Goal: Task Accomplishment & Management: Manage account settings

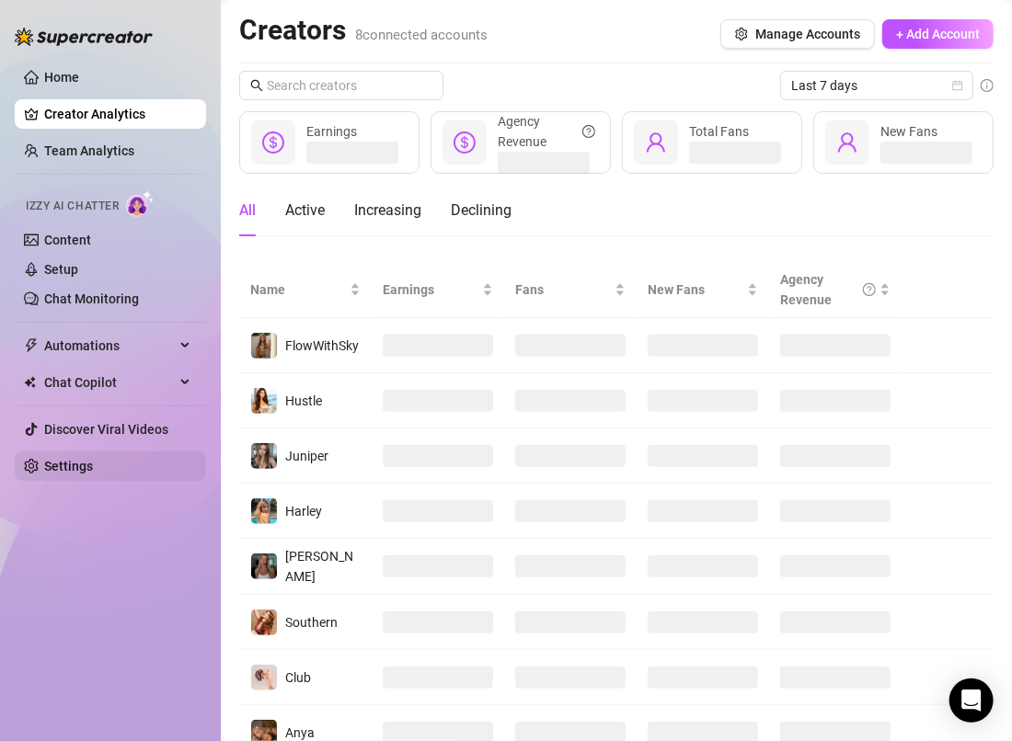
click at [77, 459] on link "Settings" at bounding box center [68, 466] width 49 height 15
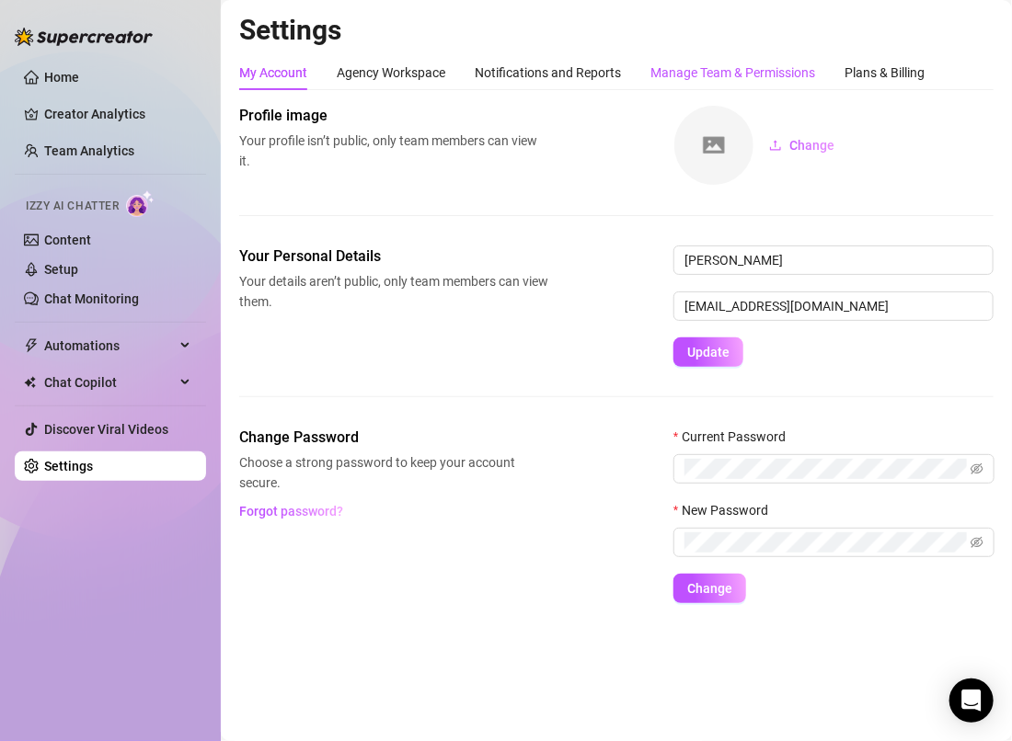
click at [696, 80] on div "Manage Team & Permissions" at bounding box center [732, 73] width 165 height 20
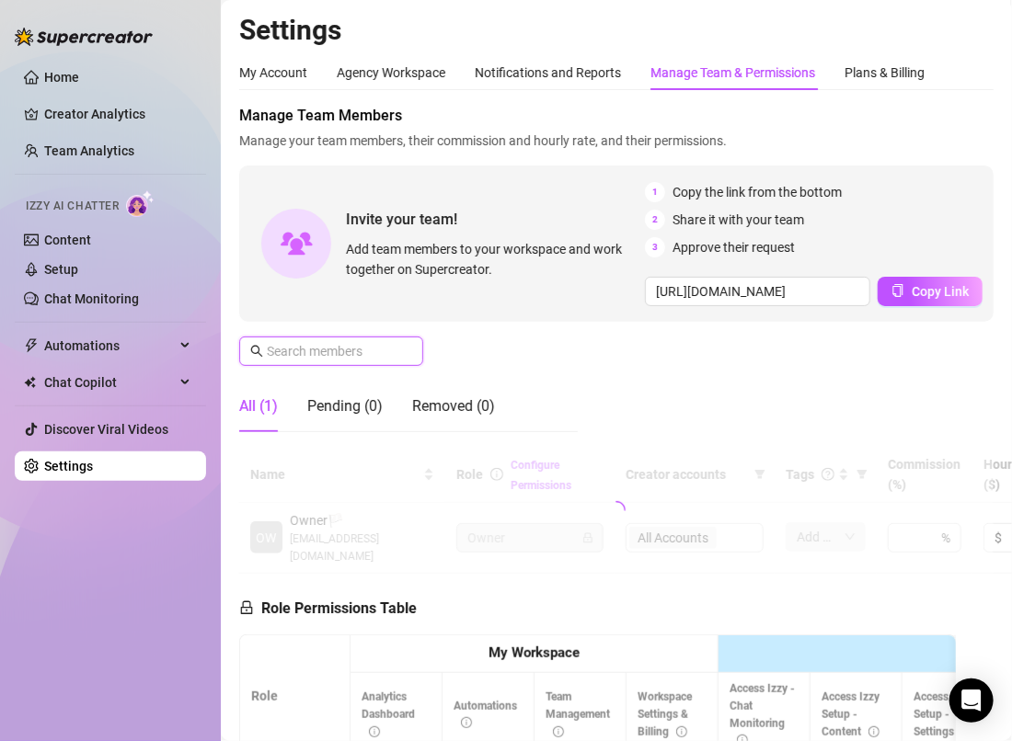
click at [355, 354] on input "text" at bounding box center [332, 351] width 131 height 20
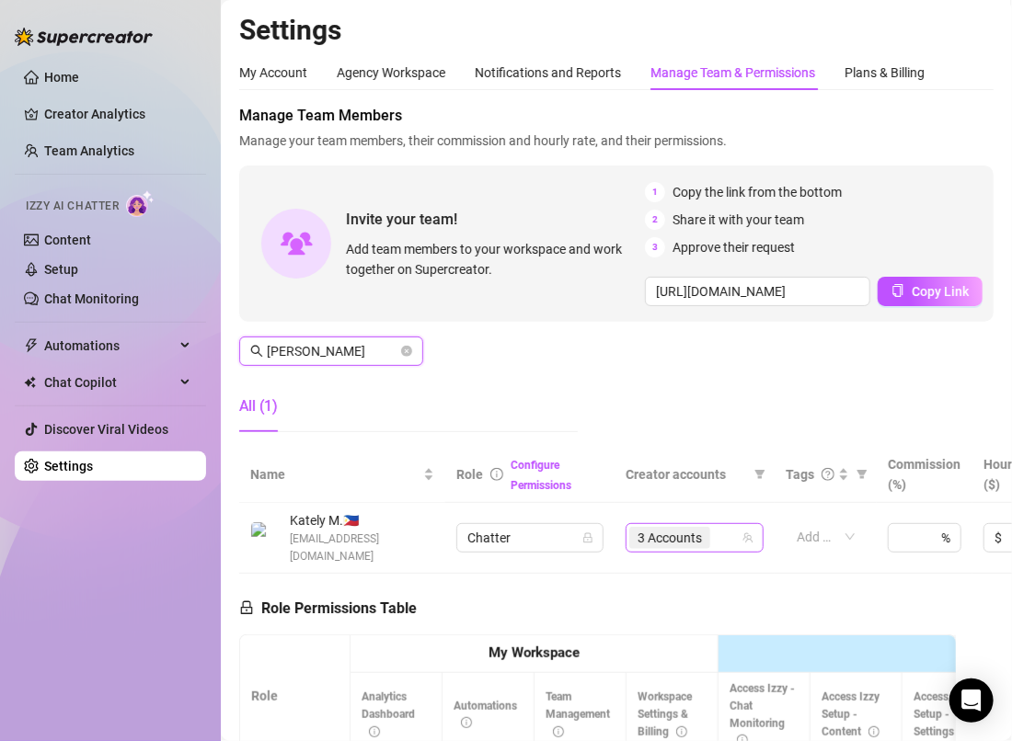
click at [685, 530] on span "3 Accounts" at bounding box center [670, 538] width 64 height 20
type input "[PERSON_NAME]"
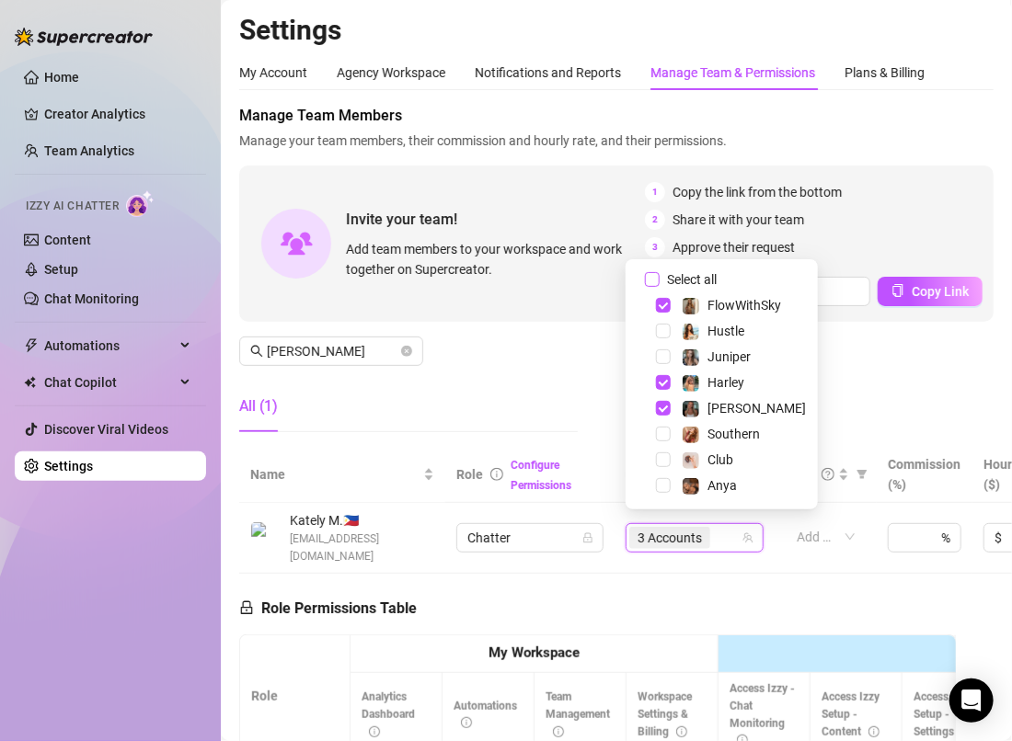
click at [656, 281] on input "Select all" at bounding box center [652, 279] width 15 height 15
checkbox input "false"
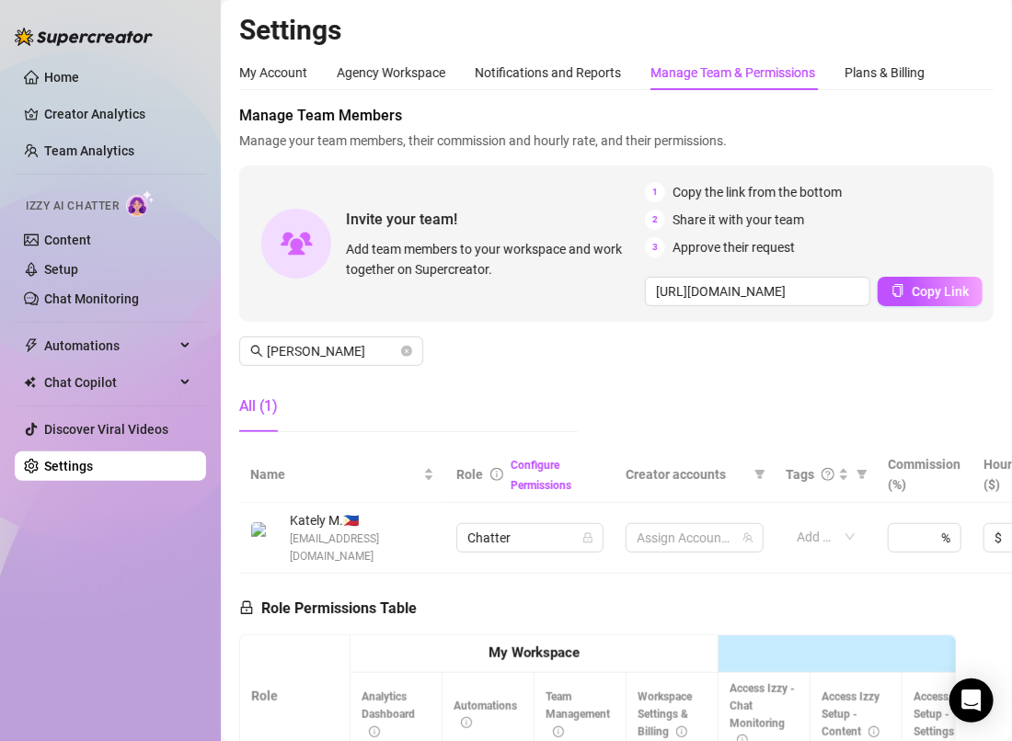
click at [77, 644] on div "Home Creator Analytics Team Analytics Izzy AI Chatter Content Setup Chat Monito…" at bounding box center [110, 362] width 191 height 725
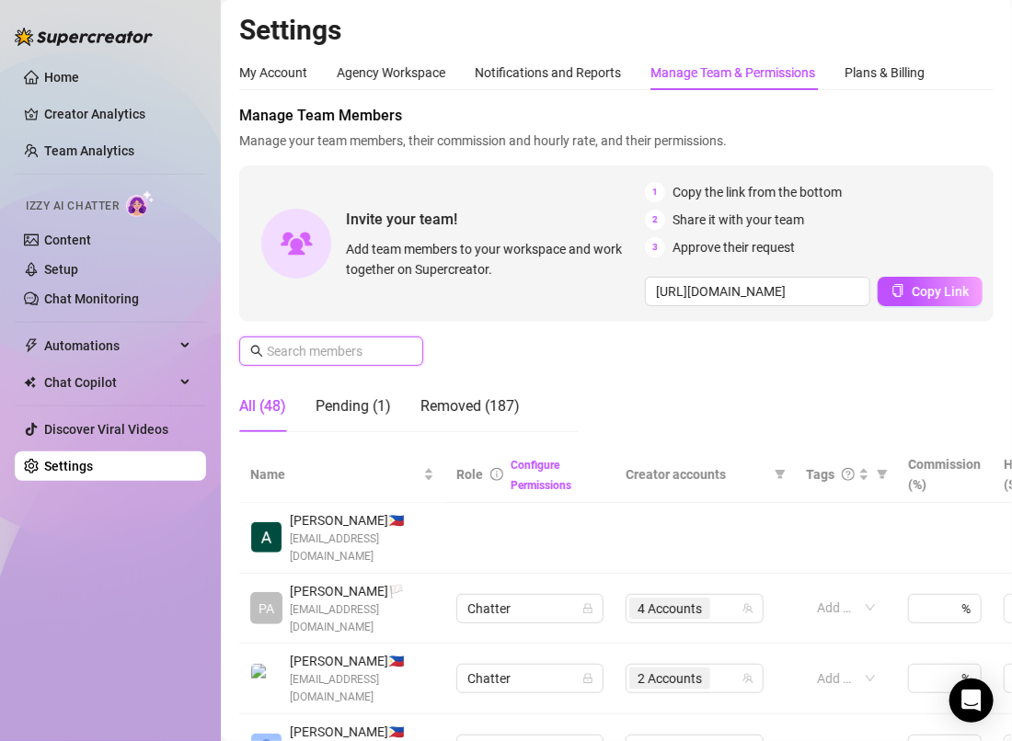
click at [299, 344] on input "text" at bounding box center [332, 351] width 131 height 20
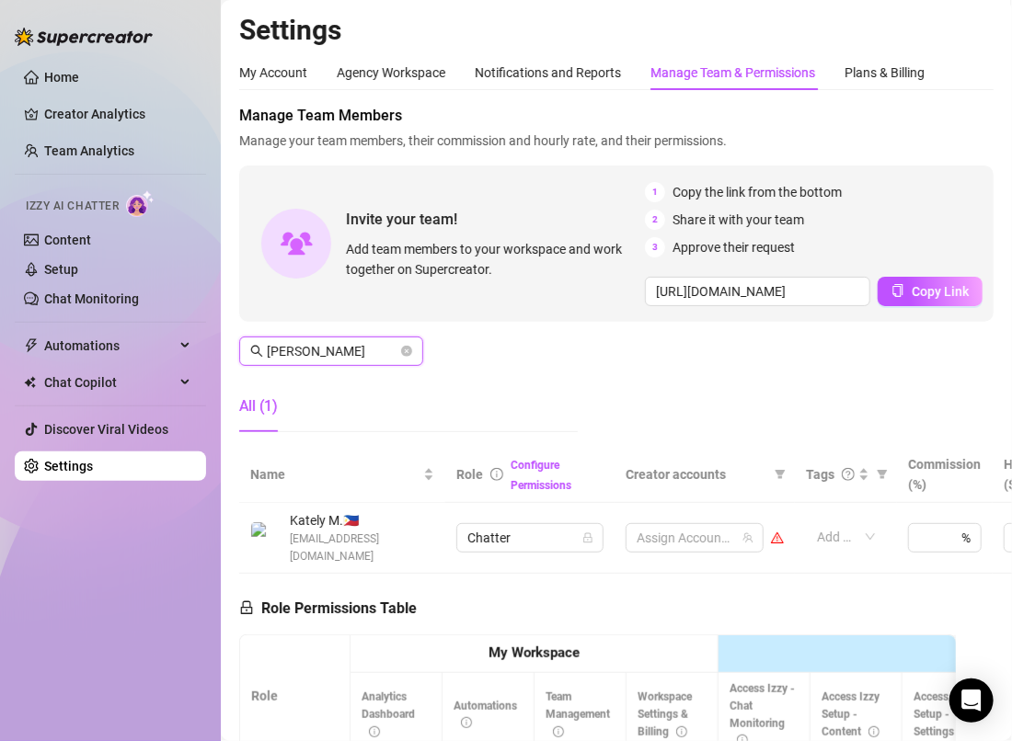
type input "[PERSON_NAME]"
click at [130, 579] on div "Home Creator Analytics Team Analytics Izzy AI Chatter Content Setup Chat Monito…" at bounding box center [110, 362] width 191 height 725
